Goal: Task Accomplishment & Management: Manage account settings

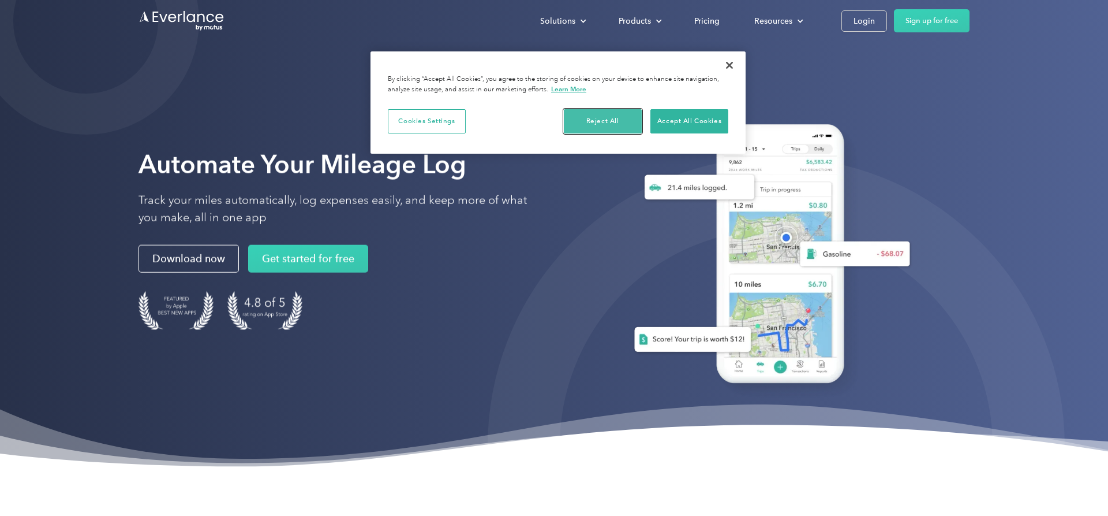
click at [602, 121] on button "Reject All" at bounding box center [603, 121] width 78 height 24
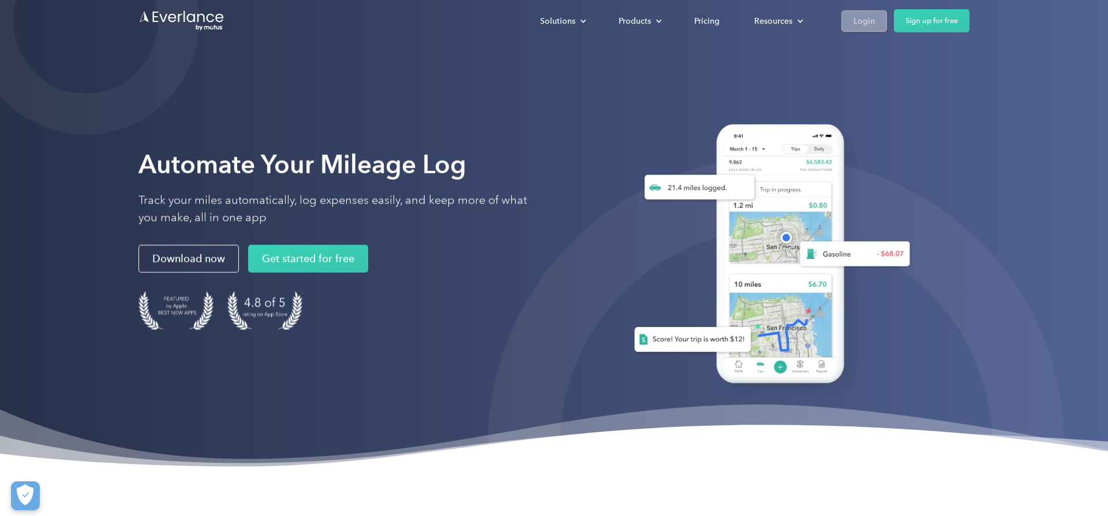
click at [878, 21] on link "Login" at bounding box center [865, 20] width 46 height 21
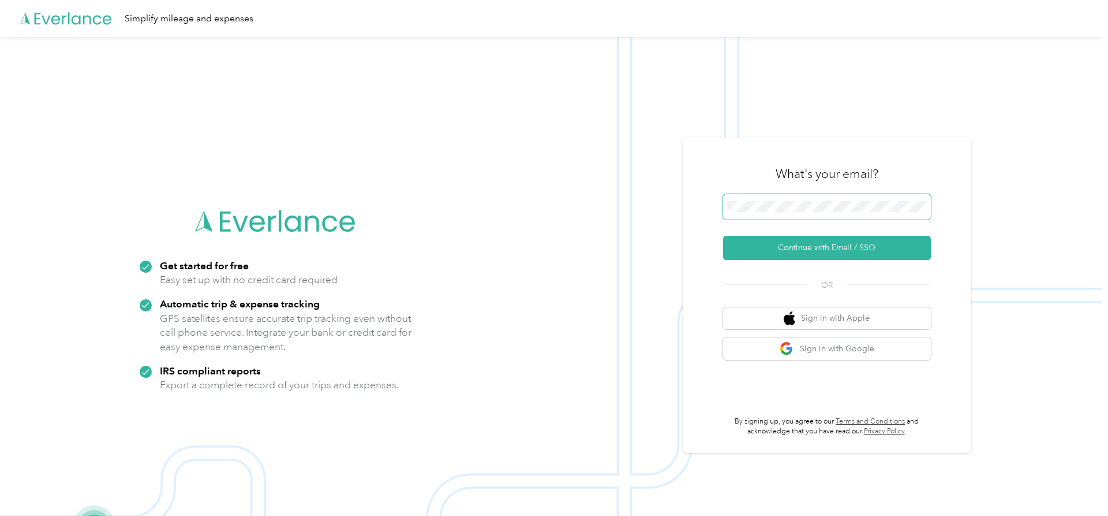
click at [809, 201] on span at bounding box center [827, 206] width 208 height 25
click at [876, 250] on button "Continue with Email / SSO" at bounding box center [827, 248] width 208 height 24
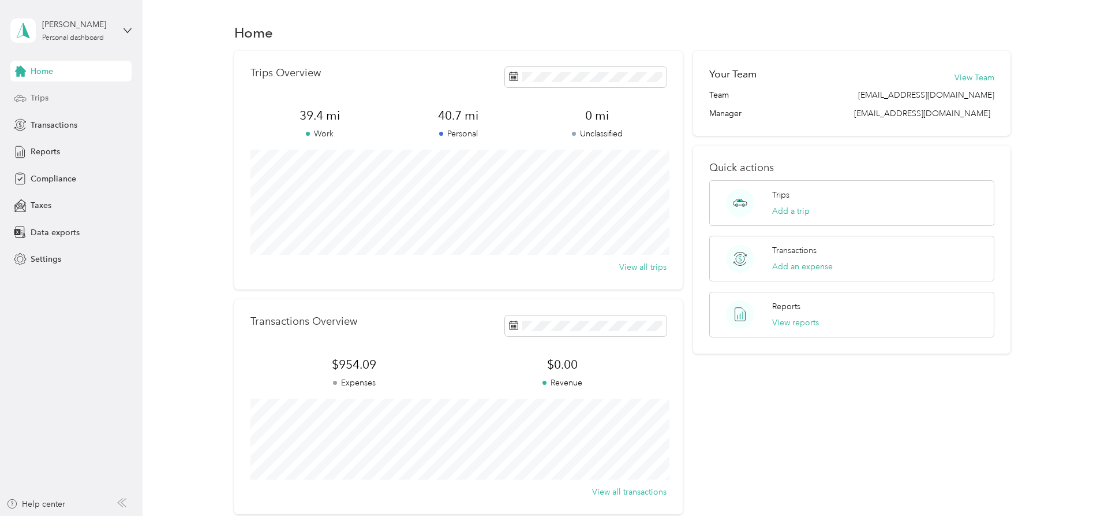
click at [42, 100] on span "Trips" at bounding box center [40, 98] width 18 height 12
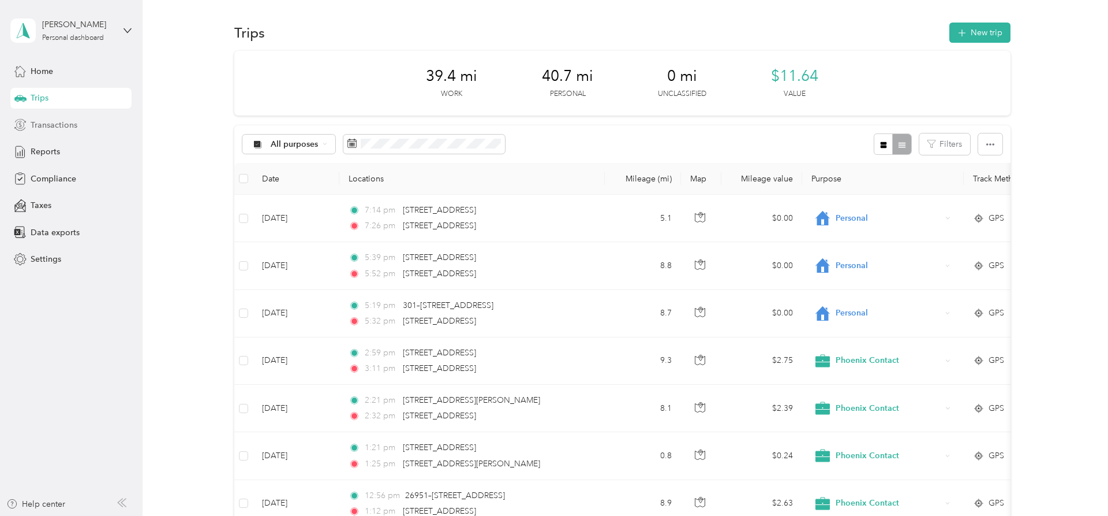
click at [51, 125] on span "Transactions" at bounding box center [54, 125] width 47 height 12
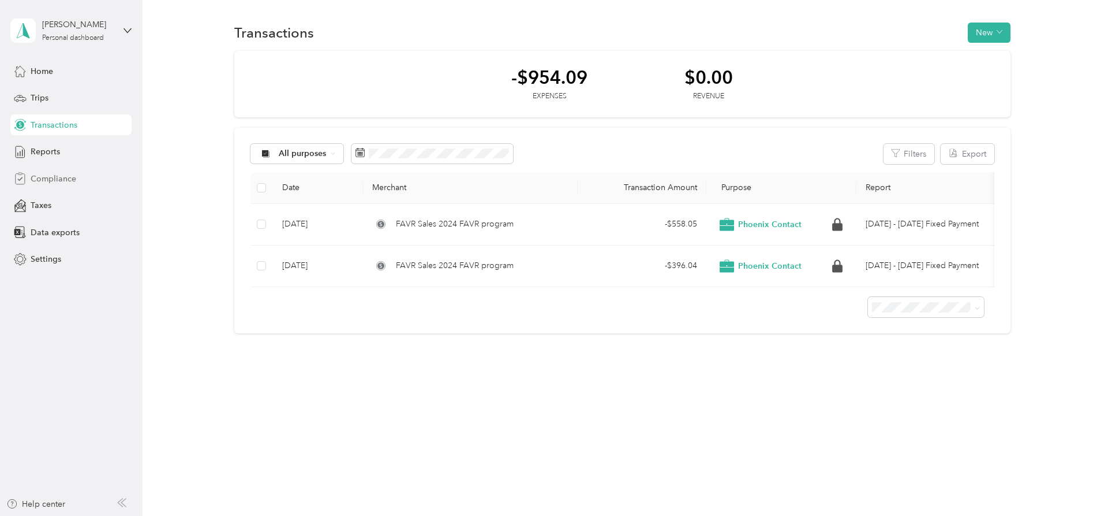
click at [54, 175] on span "Compliance" at bounding box center [54, 179] width 46 height 12
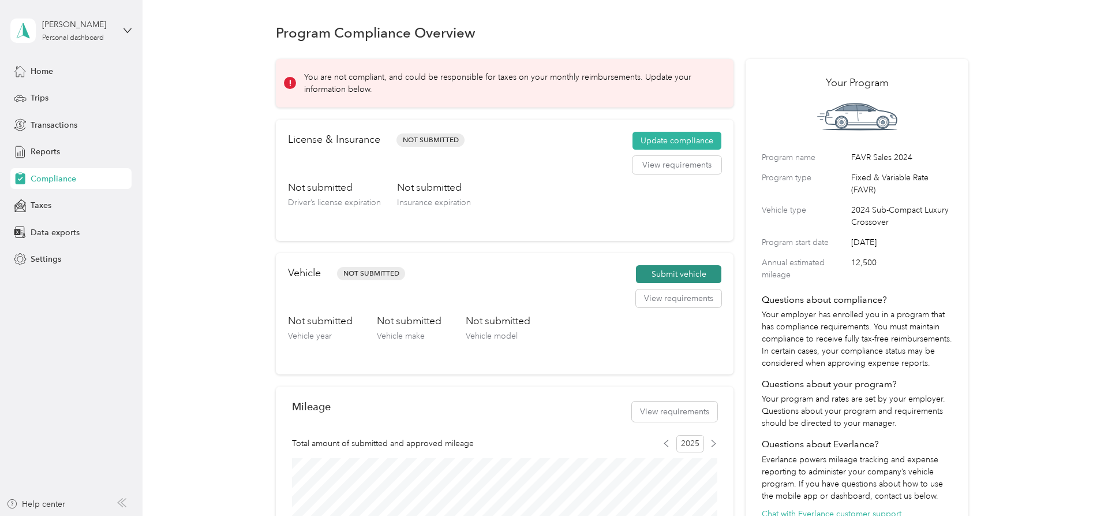
click at [694, 275] on button "Submit vehicle" at bounding box center [678, 274] width 85 height 18
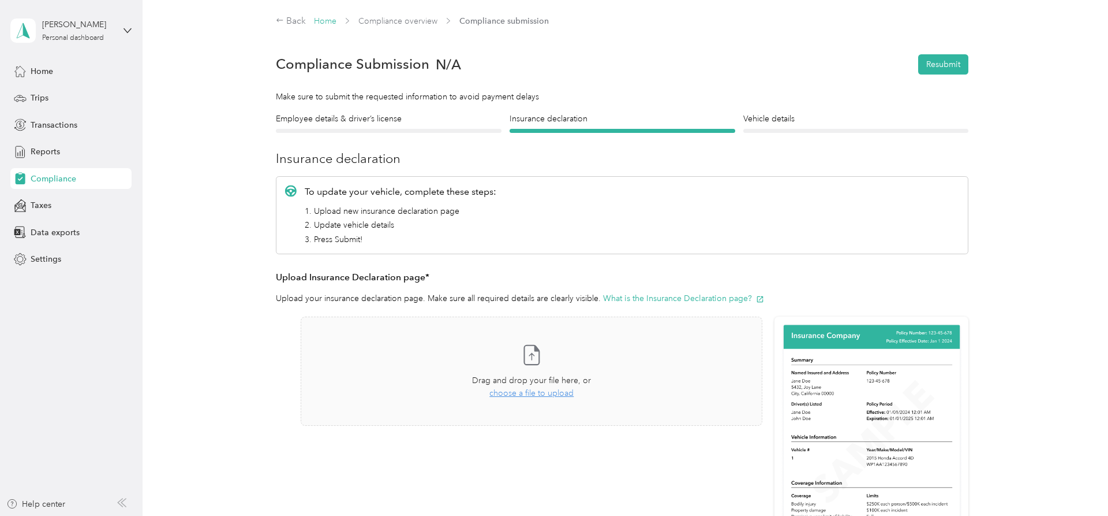
click at [329, 21] on link "Home" at bounding box center [325, 21] width 23 height 10
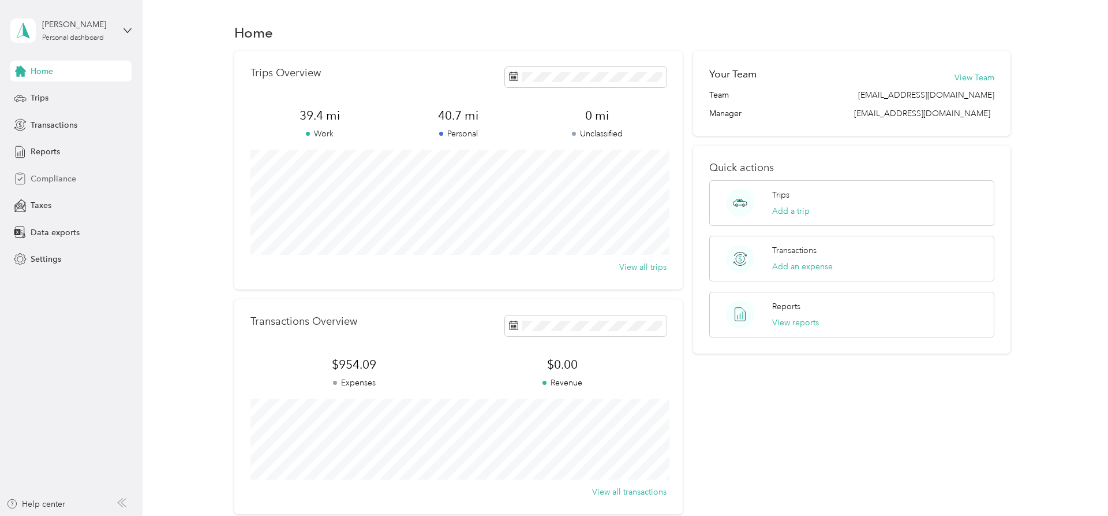
click at [52, 181] on span "Compliance" at bounding box center [54, 179] width 46 height 12
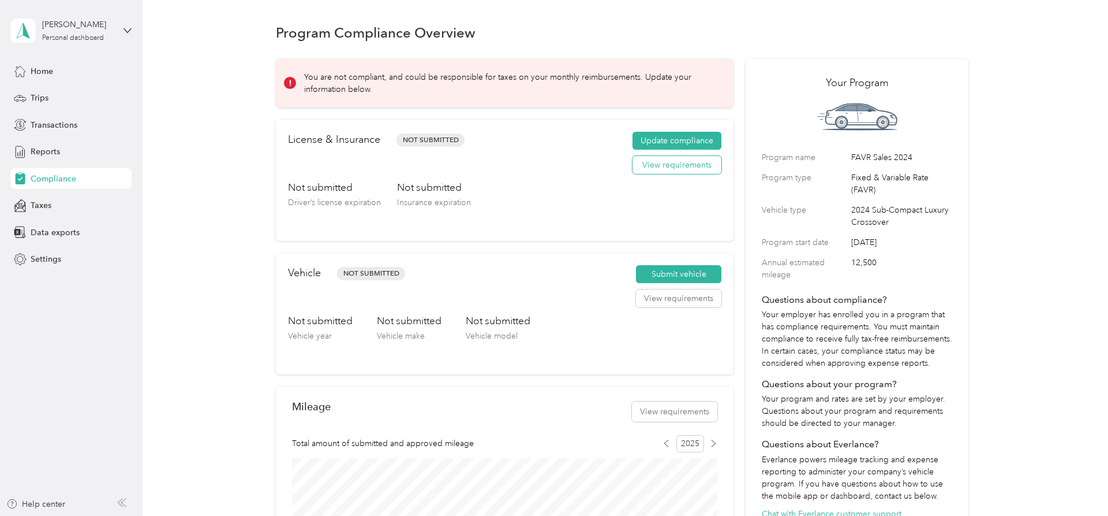
click at [697, 165] on button "View requirements" at bounding box center [677, 165] width 89 height 18
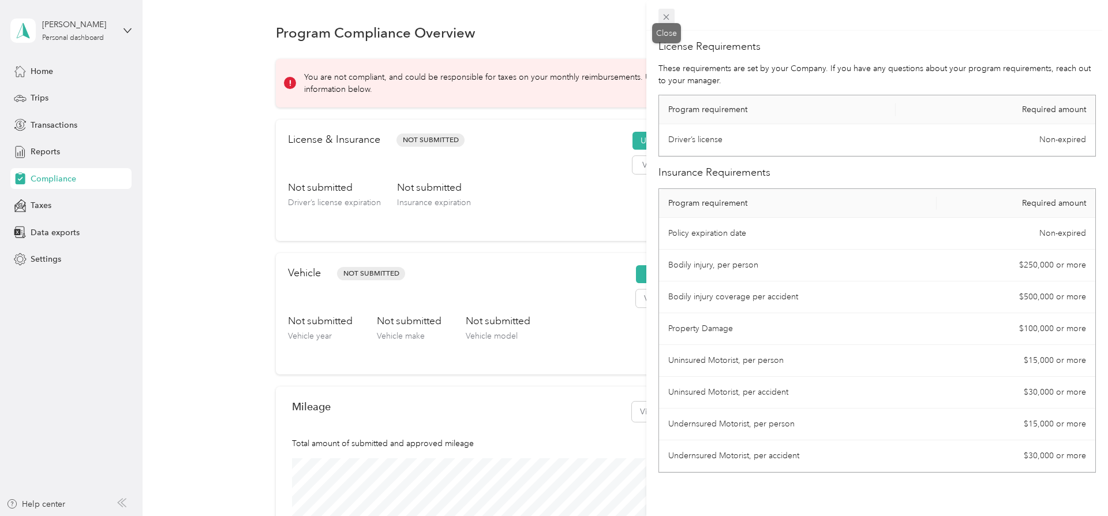
click at [669, 20] on icon at bounding box center [667, 17] width 10 height 10
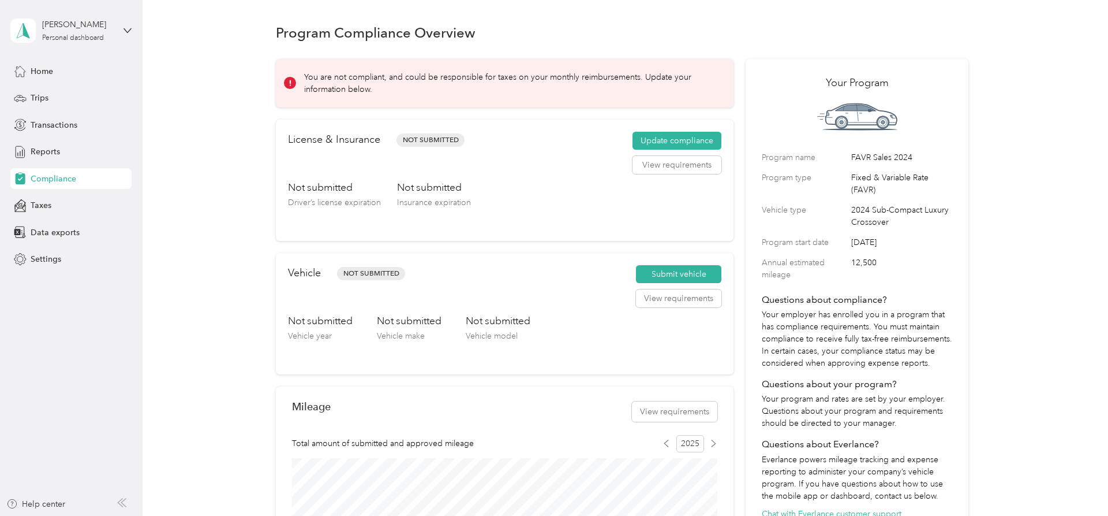
drag, startPoint x: 676, startPoint y: 140, endPoint x: 608, endPoint y: 154, distance: 69.6
click at [609, 153] on div "License & Insurance Not Submitted Update compliance View requirements" at bounding box center [505, 156] width 434 height 48
click at [42, 74] on span "Home" at bounding box center [42, 71] width 23 height 12
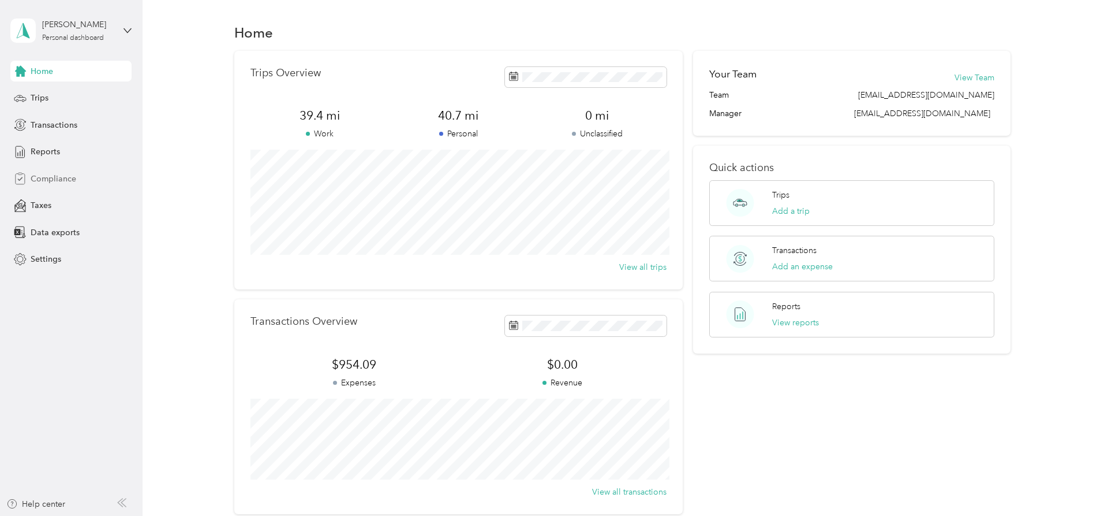
click at [76, 181] on div "Compliance" at bounding box center [70, 178] width 121 height 21
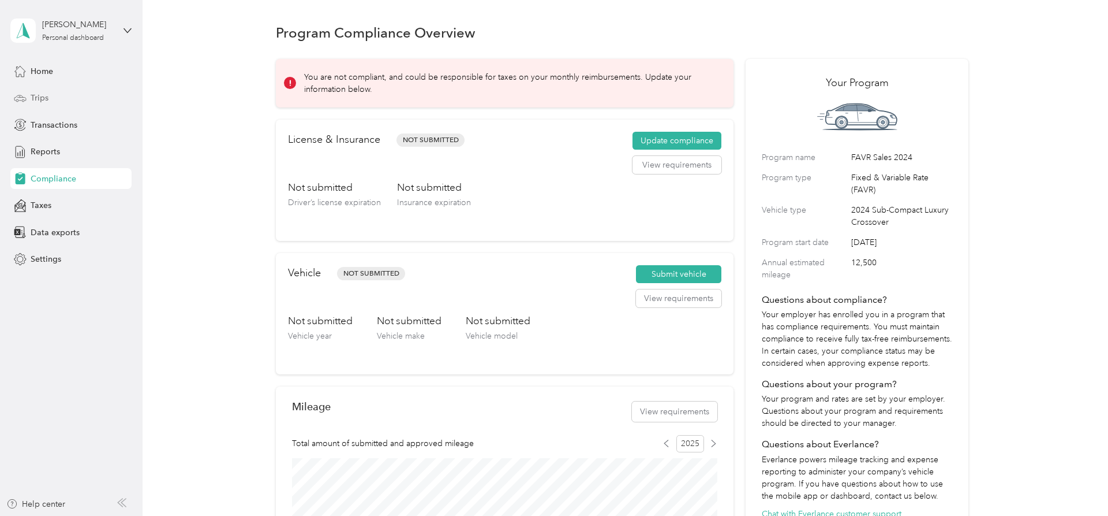
click at [36, 93] on span "Trips" at bounding box center [40, 98] width 18 height 12
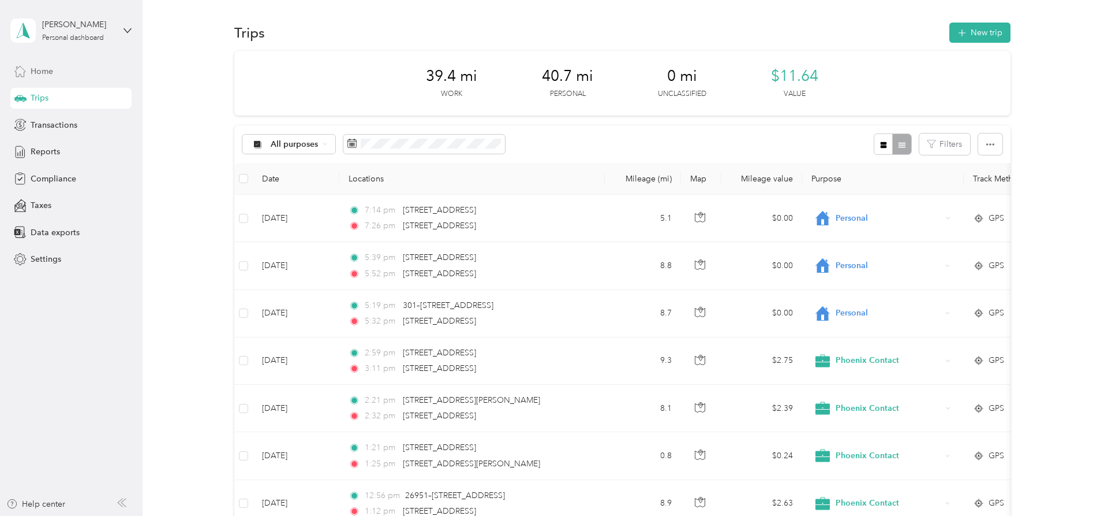
click at [34, 69] on span "Home" at bounding box center [42, 71] width 23 height 12
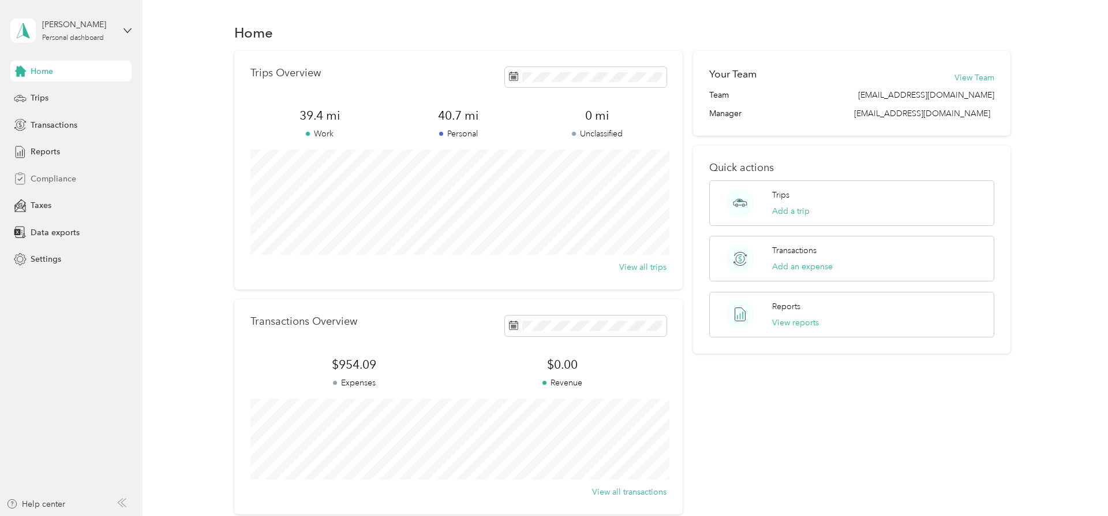
click at [37, 178] on span "Compliance" at bounding box center [54, 179] width 46 height 12
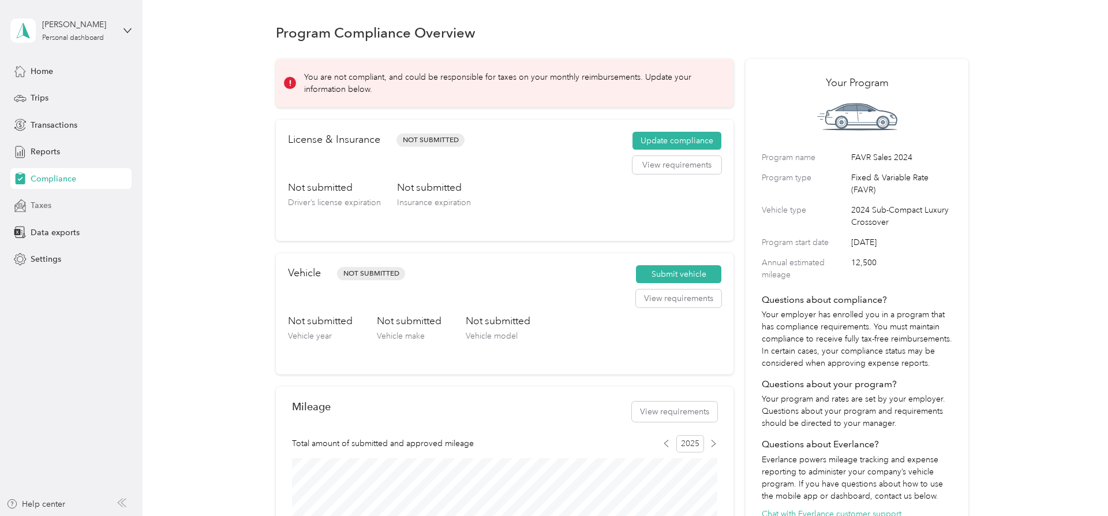
click at [29, 206] on div "Taxes" at bounding box center [70, 205] width 121 height 21
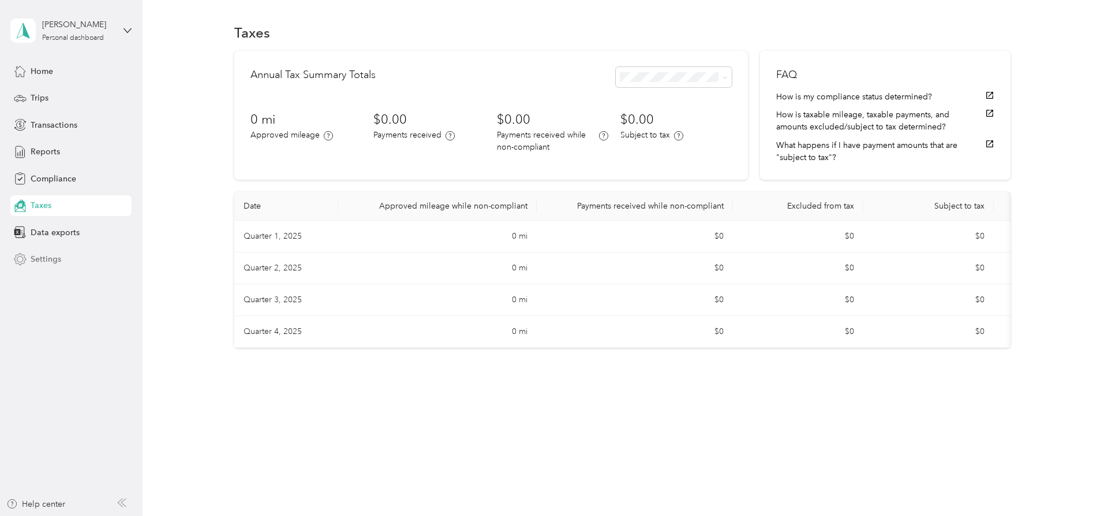
click at [38, 263] on span "Settings" at bounding box center [46, 259] width 31 height 12
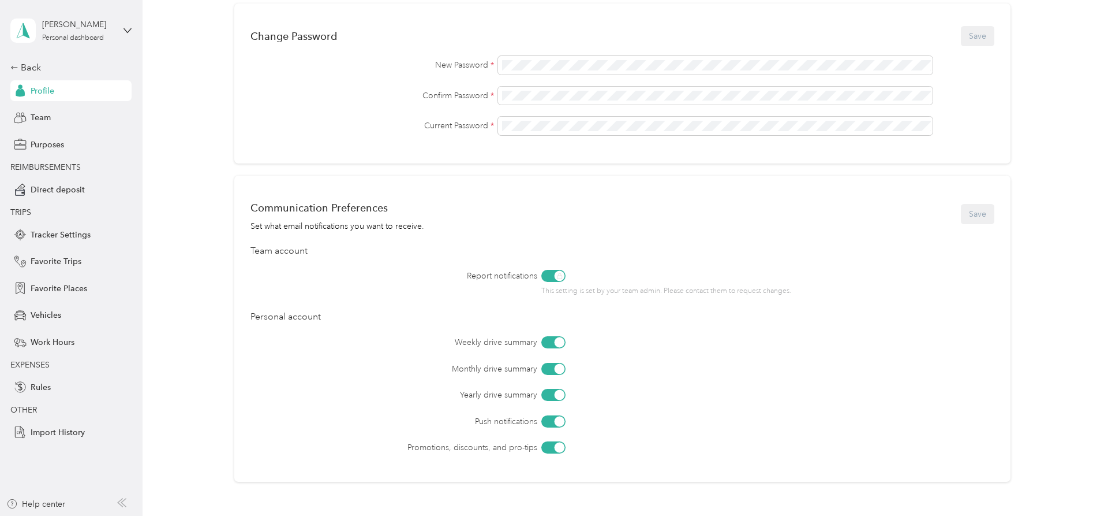
scroll to position [288, 0]
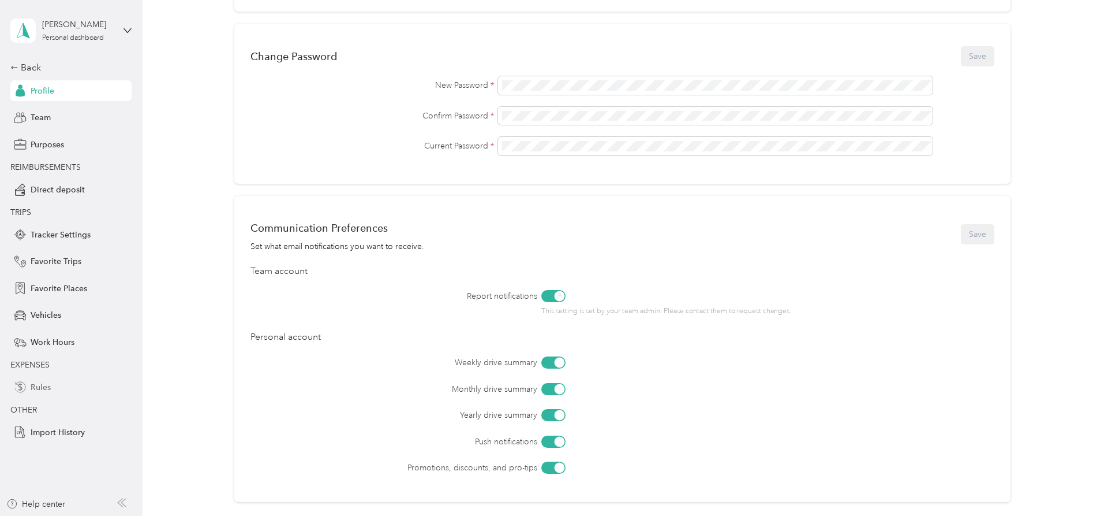
click at [36, 387] on span "Rules" at bounding box center [41, 387] width 20 height 12
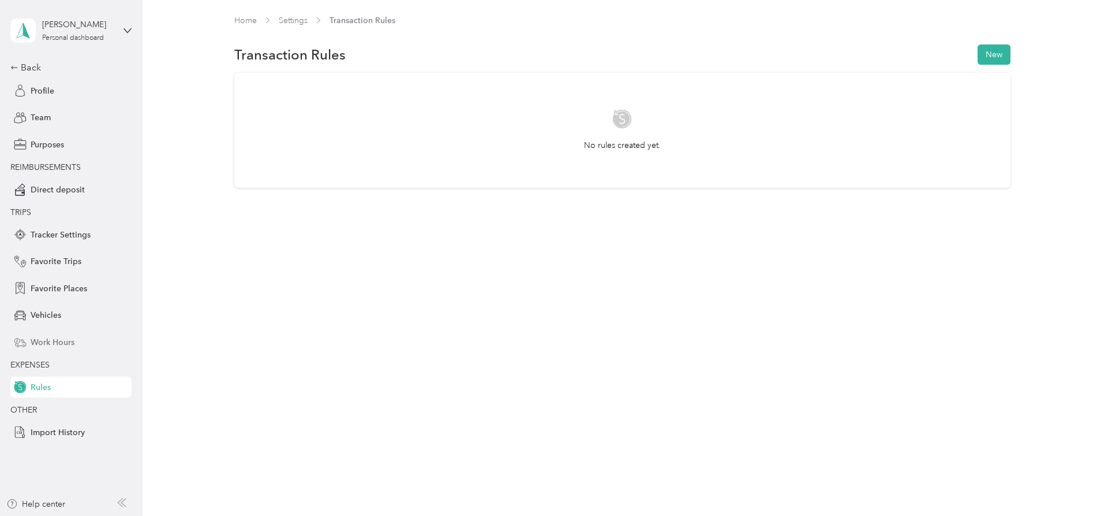
click at [29, 345] on div "Work Hours" at bounding box center [70, 341] width 121 height 21
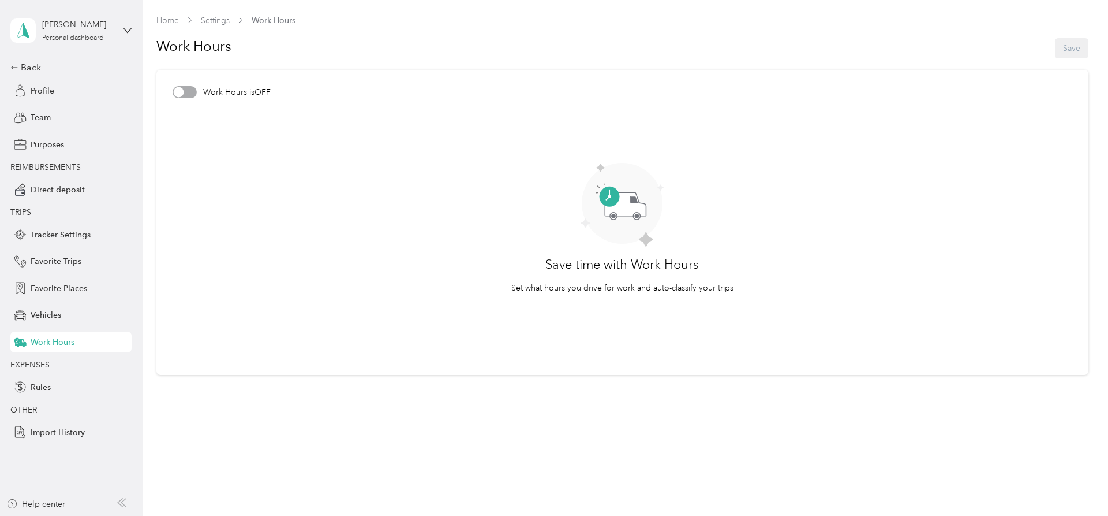
click at [185, 92] on div at bounding box center [185, 92] width 24 height 12
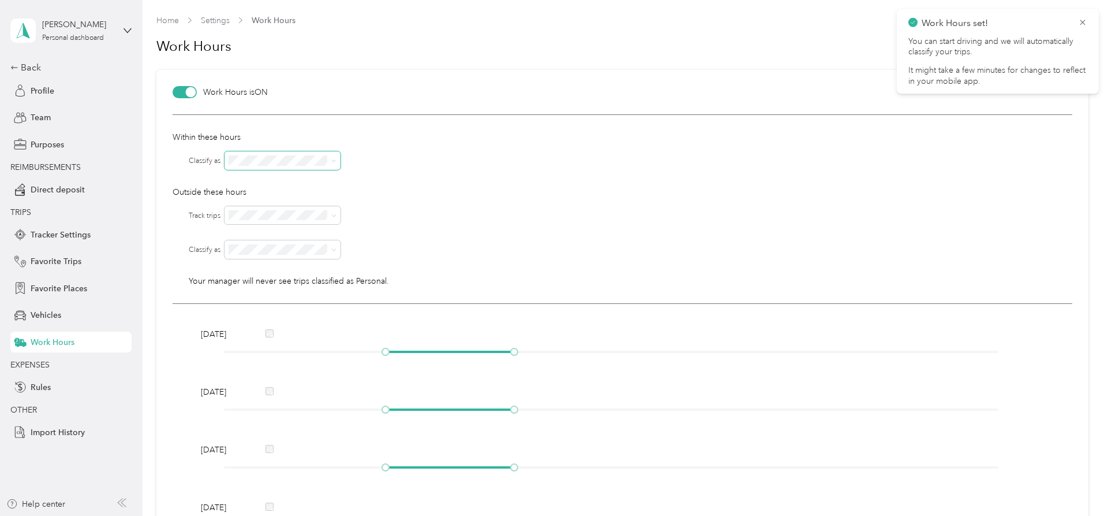
click at [278, 159] on div at bounding box center [554, 258] width 1108 height 516
click at [279, 236] on li "Yes" at bounding box center [283, 235] width 116 height 20
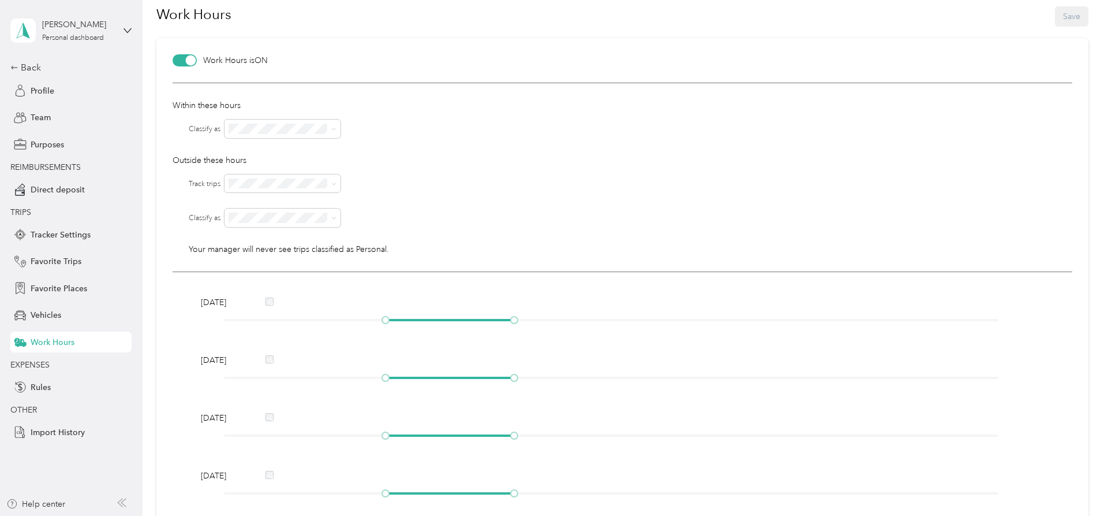
scroll to position [59, 0]
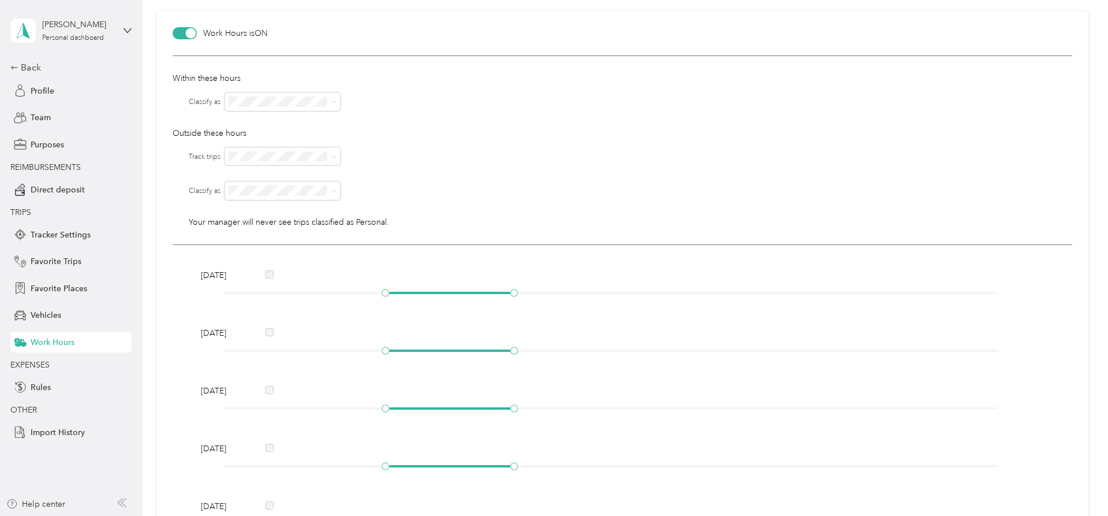
click at [288, 120] on span "Phoenix Contact" at bounding box center [263, 122] width 60 height 10
click at [282, 234] on li "Personal" at bounding box center [283, 231] width 116 height 20
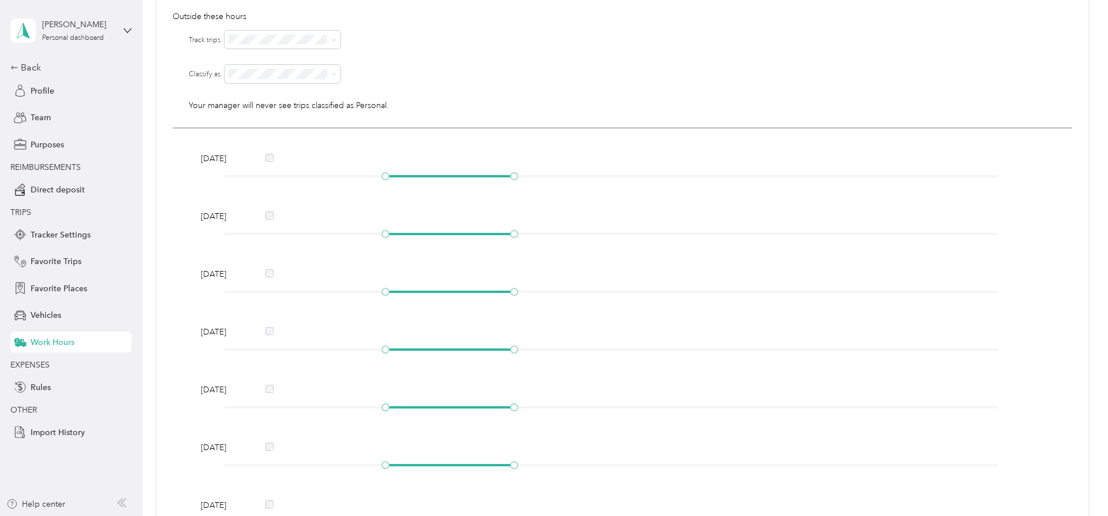
scroll to position [177, 0]
drag, startPoint x: 386, startPoint y: 174, endPoint x: 446, endPoint y: 176, distance: 60.1
click at [446, 176] on div at bounding box center [611, 174] width 775 height 7
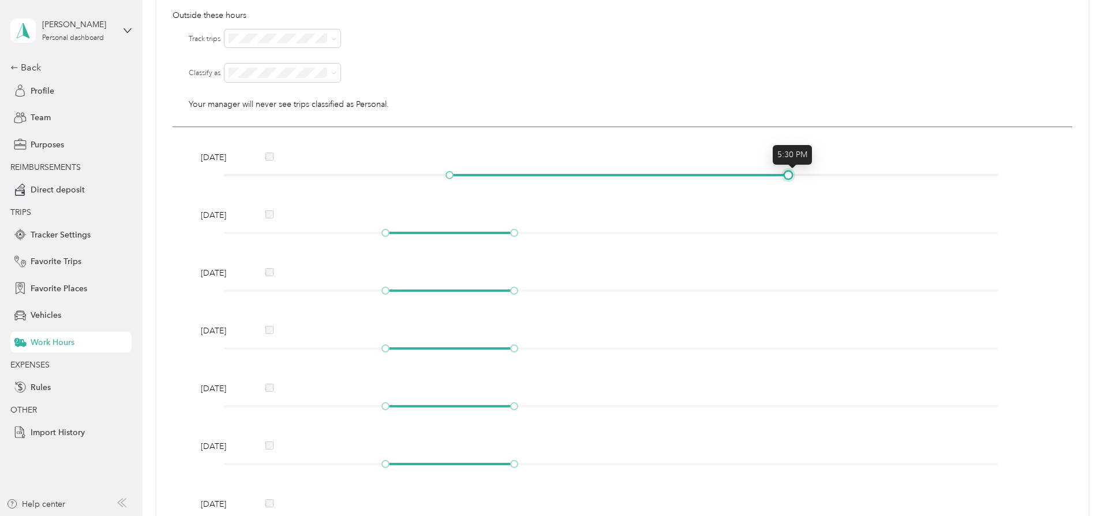
drag, startPoint x: 520, startPoint y: 176, endPoint x: 797, endPoint y: 176, distance: 277.1
click at [792, 176] on div at bounding box center [789, 175] width 6 height 6
drag, startPoint x: 389, startPoint y: 234, endPoint x: 453, endPoint y: 233, distance: 64.1
click at [453, 233] on div at bounding box center [450, 233] width 6 height 6
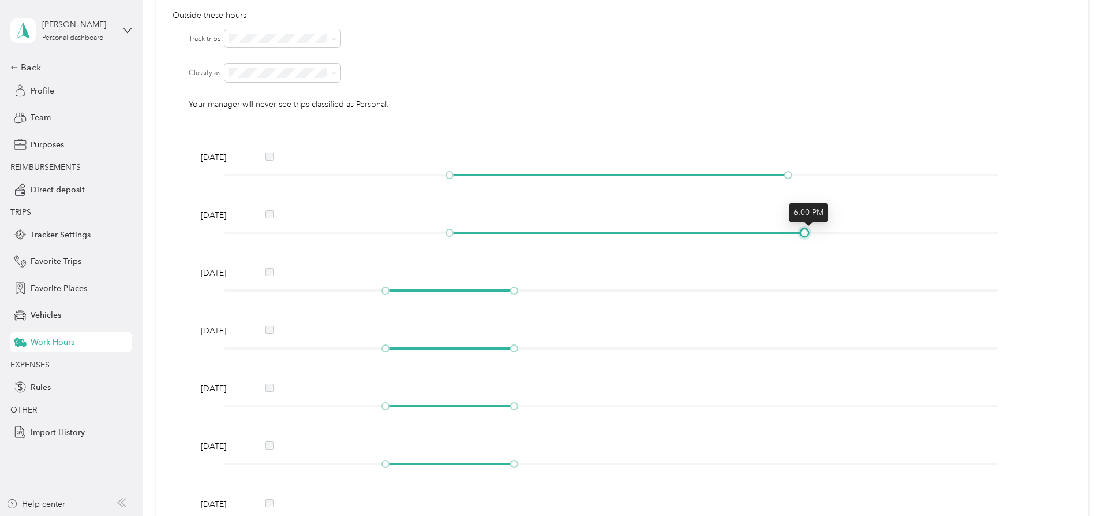
drag, startPoint x: 522, startPoint y: 230, endPoint x: 815, endPoint y: 227, distance: 293.3
click at [815, 227] on div "Tuesday" at bounding box center [622, 225] width 851 height 33
drag, startPoint x: 792, startPoint y: 173, endPoint x: 804, endPoint y: 175, distance: 12.8
click at [804, 175] on div at bounding box center [805, 175] width 6 height 6
drag, startPoint x: 386, startPoint y: 290, endPoint x: 456, endPoint y: 290, distance: 70.4
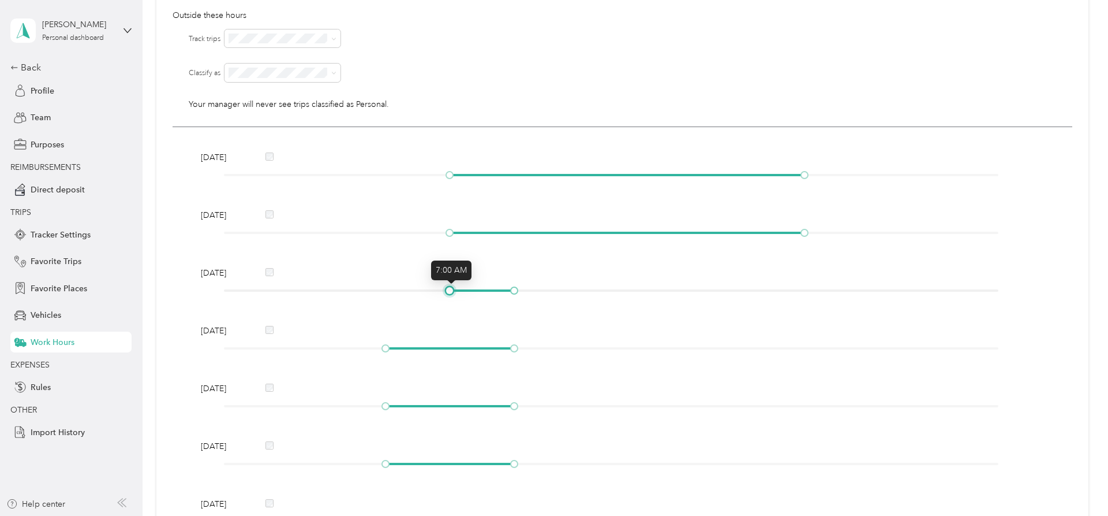
click at [453, 290] on div at bounding box center [450, 291] width 6 height 6
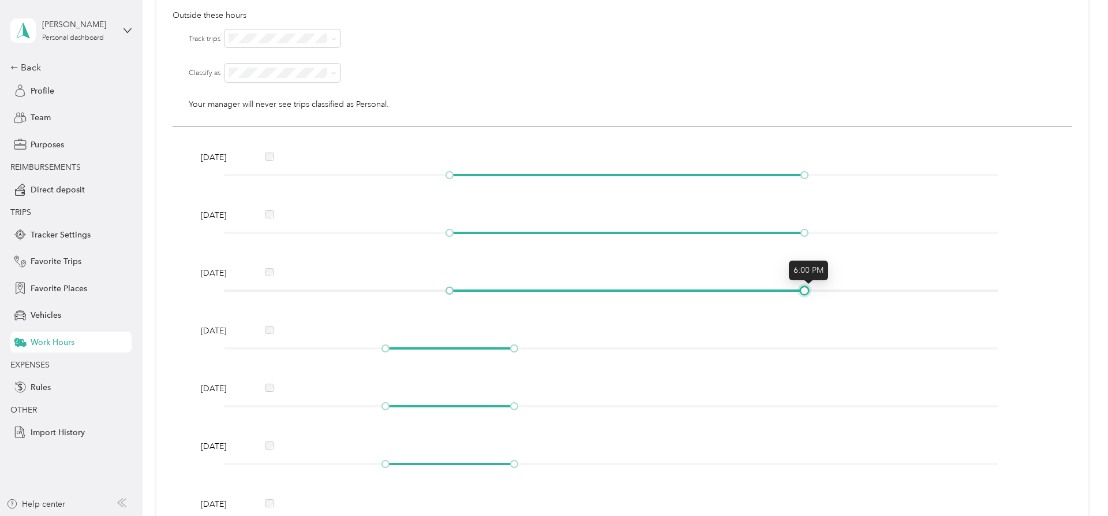
drag, startPoint x: 516, startPoint y: 291, endPoint x: 805, endPoint y: 294, distance: 289.3
click at [805, 293] on div at bounding box center [805, 291] width 6 height 6
drag, startPoint x: 386, startPoint y: 348, endPoint x: 450, endPoint y: 345, distance: 64.1
click at [450, 345] on div at bounding box center [450, 348] width 6 height 6
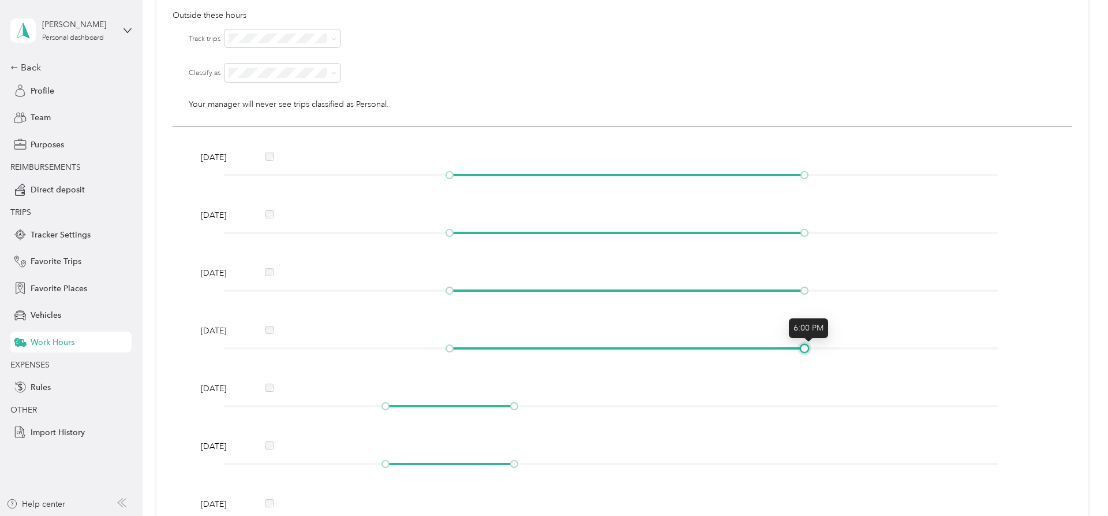
drag, startPoint x: 520, startPoint y: 347, endPoint x: 818, endPoint y: 354, distance: 297.4
click at [818, 354] on div "Thursday" at bounding box center [622, 340] width 851 height 33
drag, startPoint x: 387, startPoint y: 404, endPoint x: 453, endPoint y: 401, distance: 65.3
click at [453, 401] on div "Friday" at bounding box center [622, 398] width 851 height 33
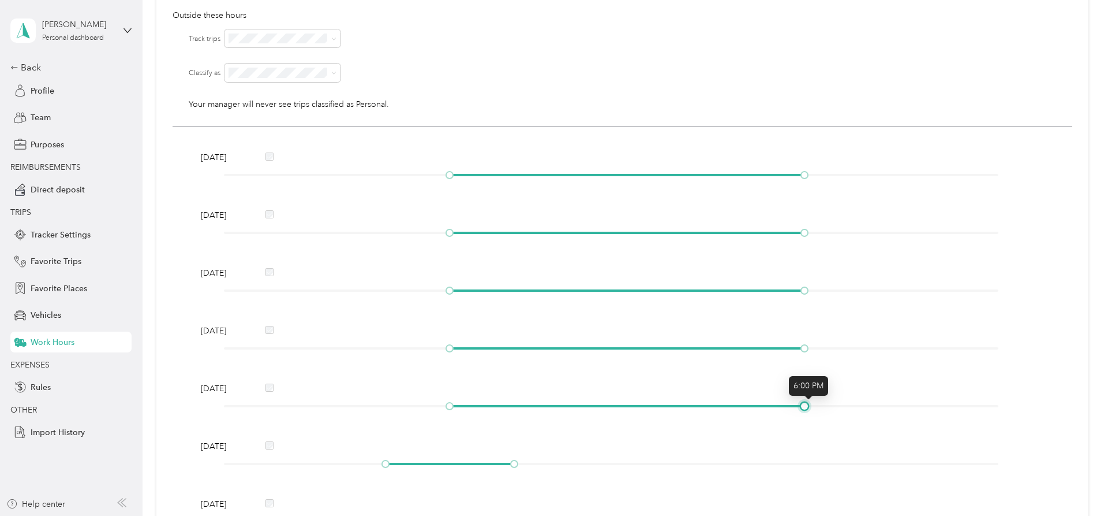
drag, startPoint x: 517, startPoint y: 404, endPoint x: 812, endPoint y: 420, distance: 296.0
click at [812, 420] on div "Monday Tuesday Wednesday Thursday Friday Saturday Sunday" at bounding box center [623, 341] width 900 height 428
drag, startPoint x: 517, startPoint y: 464, endPoint x: 381, endPoint y: 464, distance: 135.7
click at [381, 464] on div at bounding box center [611, 463] width 775 height 7
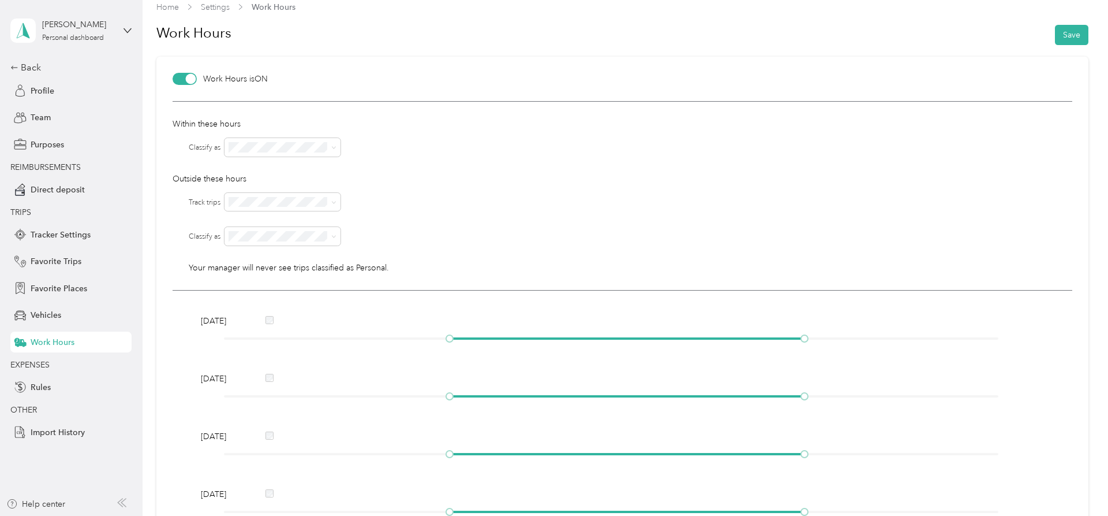
scroll to position [0, 0]
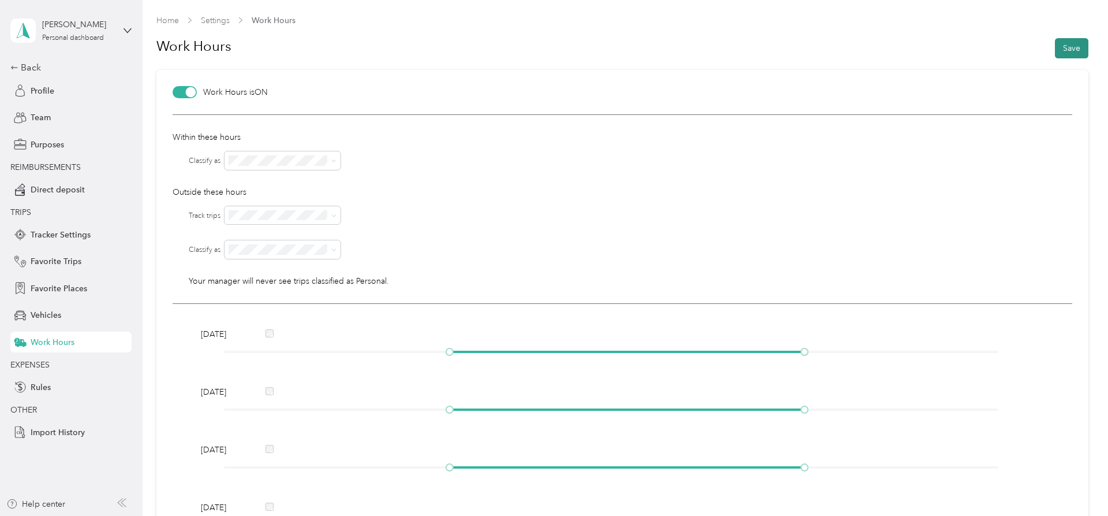
click at [1077, 51] on button "Save" at bounding box center [1071, 48] width 33 height 20
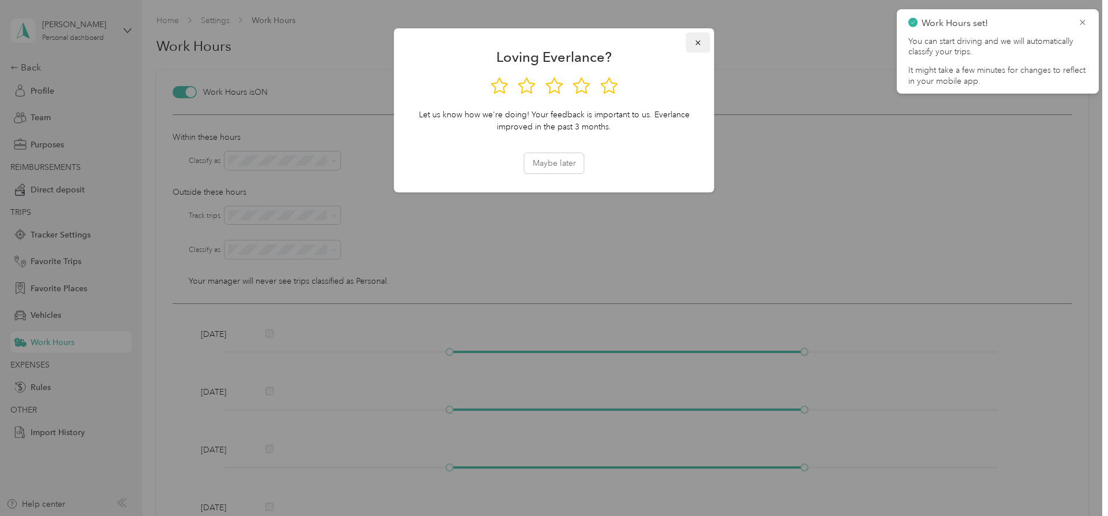
click at [696, 40] on icon "button" at bounding box center [699, 43] width 8 height 8
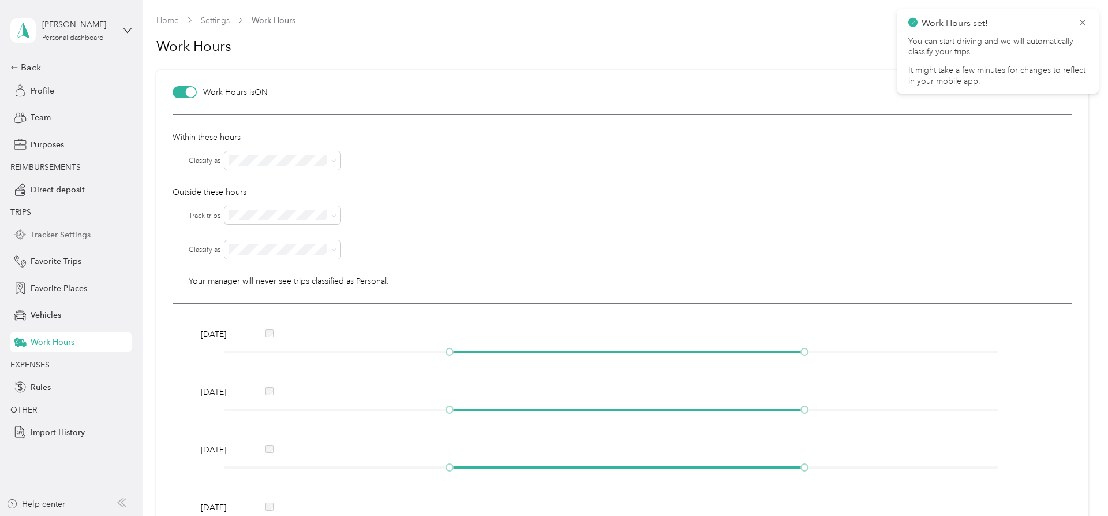
click at [53, 233] on span "Tracker Settings" at bounding box center [61, 235] width 60 height 12
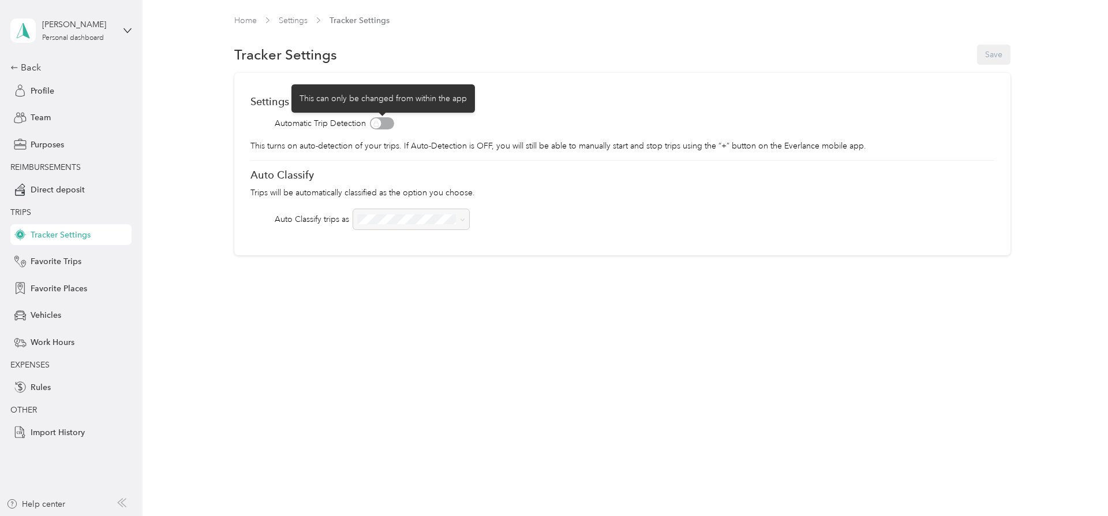
click at [387, 122] on span at bounding box center [382, 123] width 24 height 12
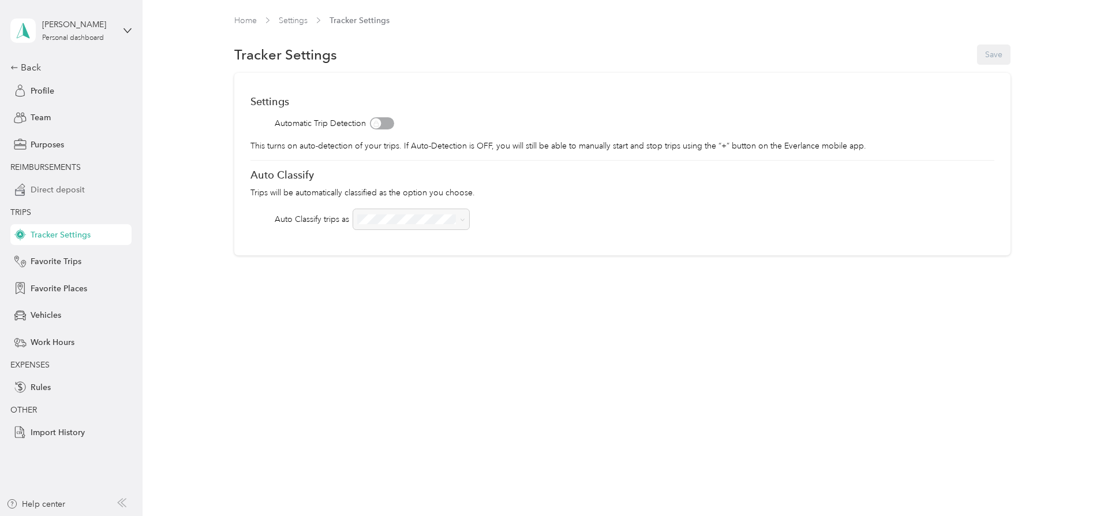
click at [39, 191] on span "Direct deposit" at bounding box center [58, 190] width 54 height 12
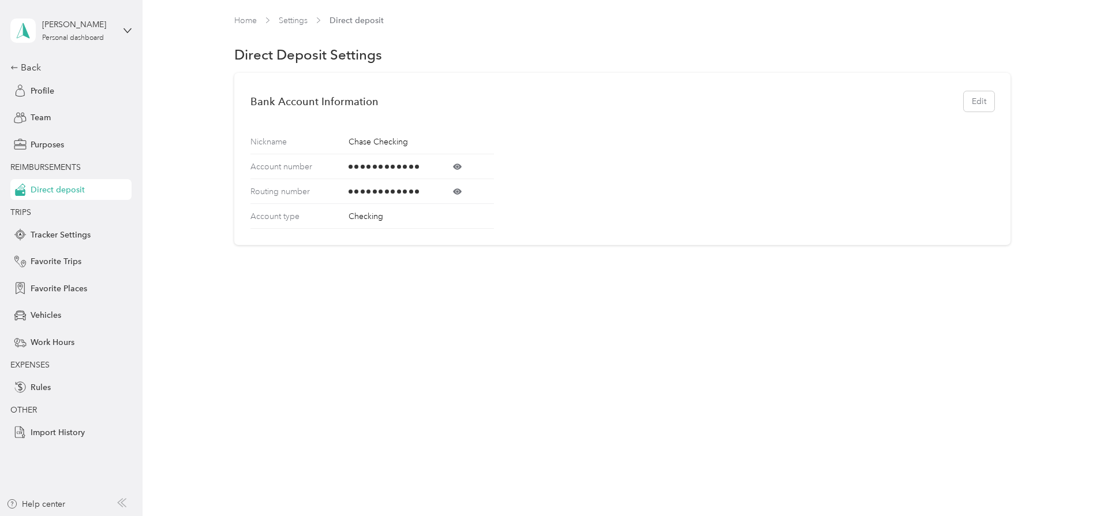
click at [462, 167] on icon at bounding box center [457, 166] width 9 height 6
click at [458, 191] on icon at bounding box center [457, 191] width 3 height 3
click at [34, 111] on div "Team" at bounding box center [70, 117] width 121 height 21
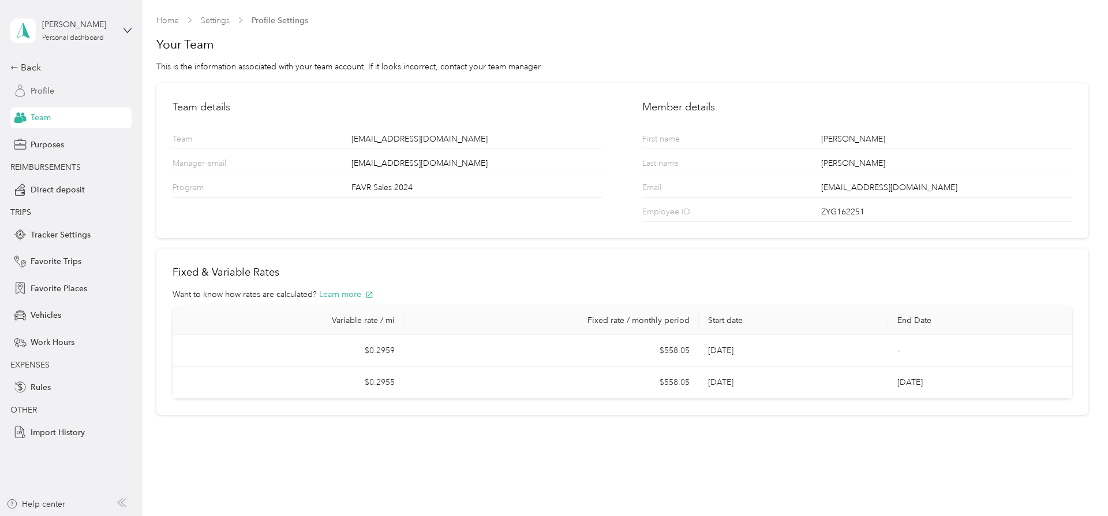
click at [40, 89] on span "Profile" at bounding box center [43, 91] width 24 height 12
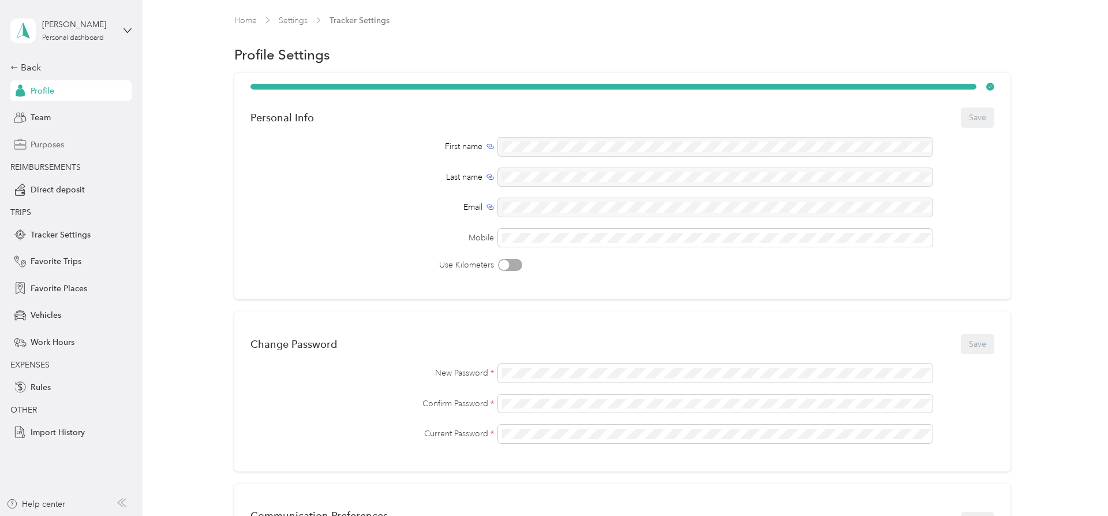
click at [56, 144] on span "Purposes" at bounding box center [47, 145] width 33 height 12
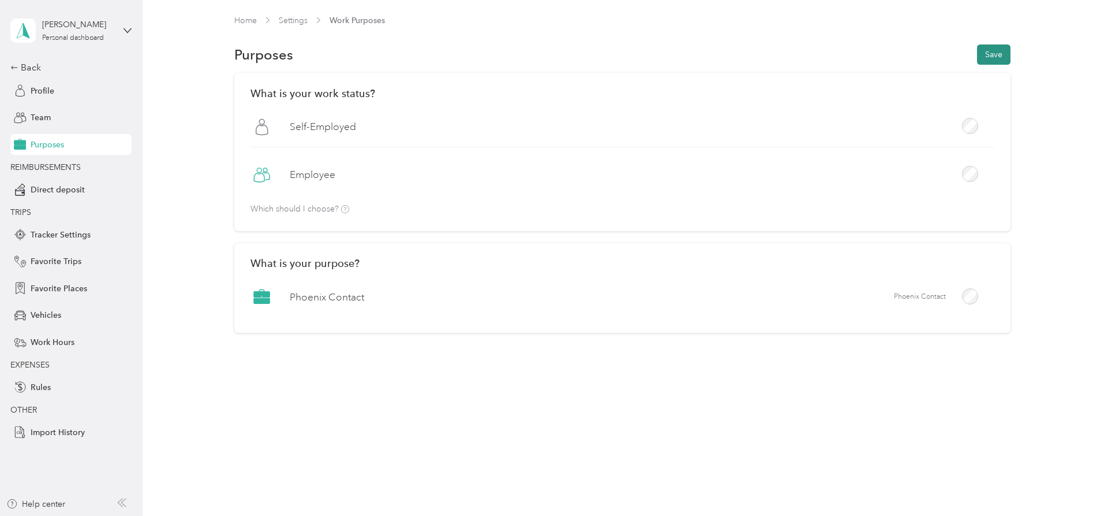
click at [1011, 54] on button "Save" at bounding box center [993, 54] width 33 height 20
click at [48, 95] on span "Profile" at bounding box center [43, 91] width 24 height 12
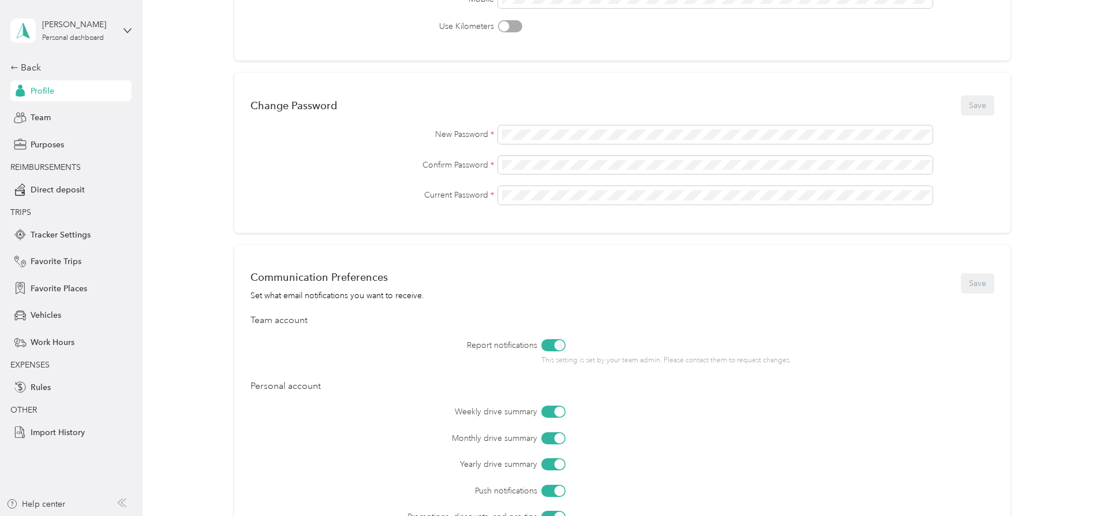
scroll to position [353, 0]
